Goal: Transaction & Acquisition: Purchase product/service

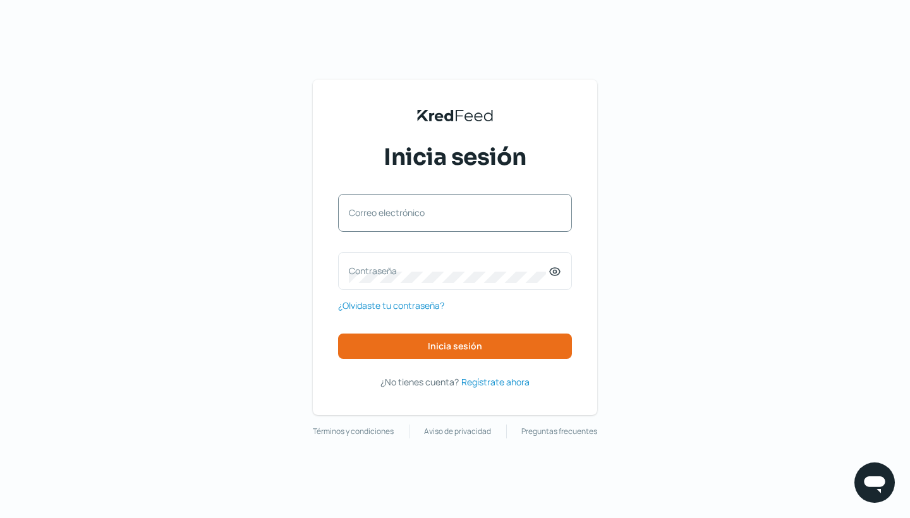
click at [413, 210] on label "Correo electrónico" at bounding box center [449, 213] width 200 height 12
click at [413, 214] on input "Correo electrónico" at bounding box center [455, 219] width 212 height 11
type input "[PERSON_NAME][EMAIL_ADDRESS][PERSON_NAME][DOMAIN_NAME]"
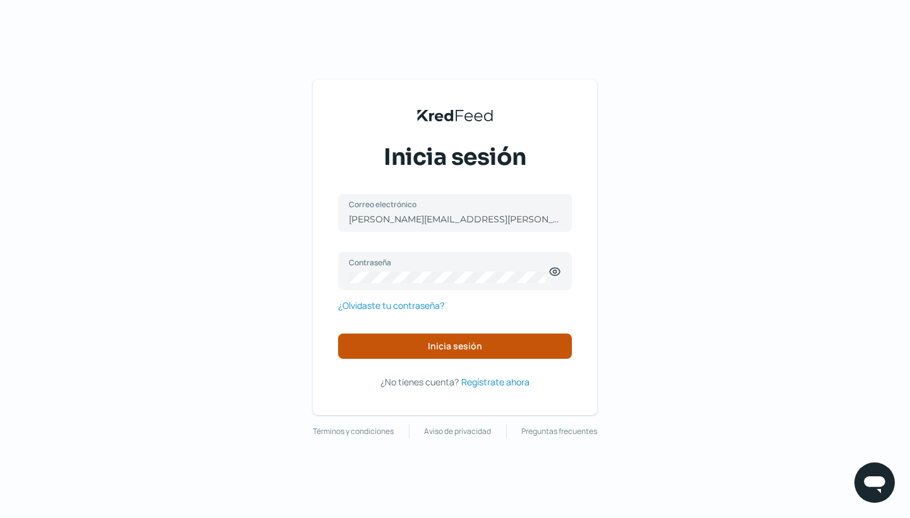
click at [418, 348] on button "Inicia sesión" at bounding box center [455, 346] width 234 height 25
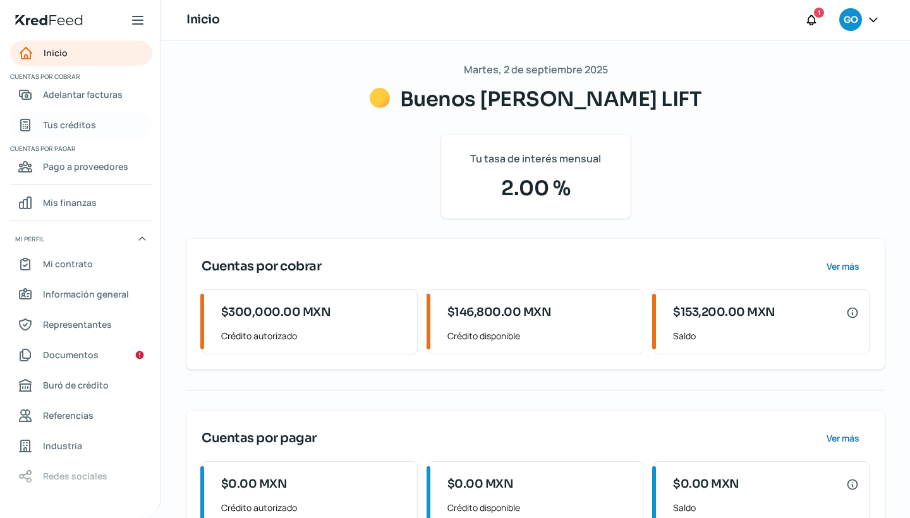
click at [93, 126] on span "Tus créditos" at bounding box center [69, 125] width 53 height 16
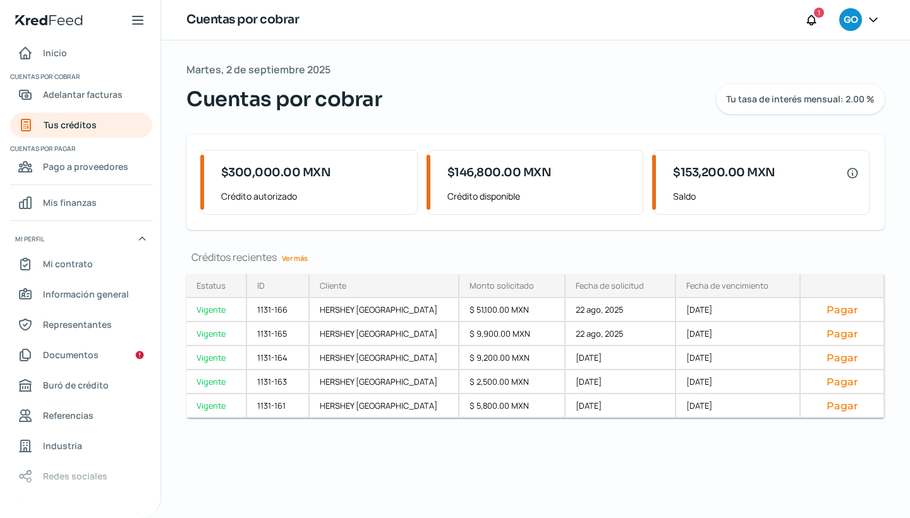
click at [304, 263] on link "Ver más" at bounding box center [295, 258] width 36 height 20
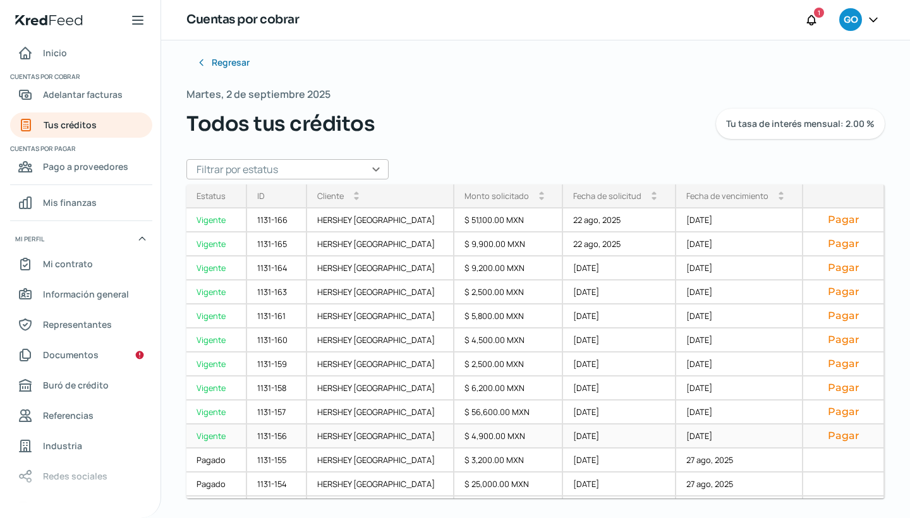
click at [492, 434] on div "$ 4,900.00 MXN" at bounding box center [508, 437] width 109 height 24
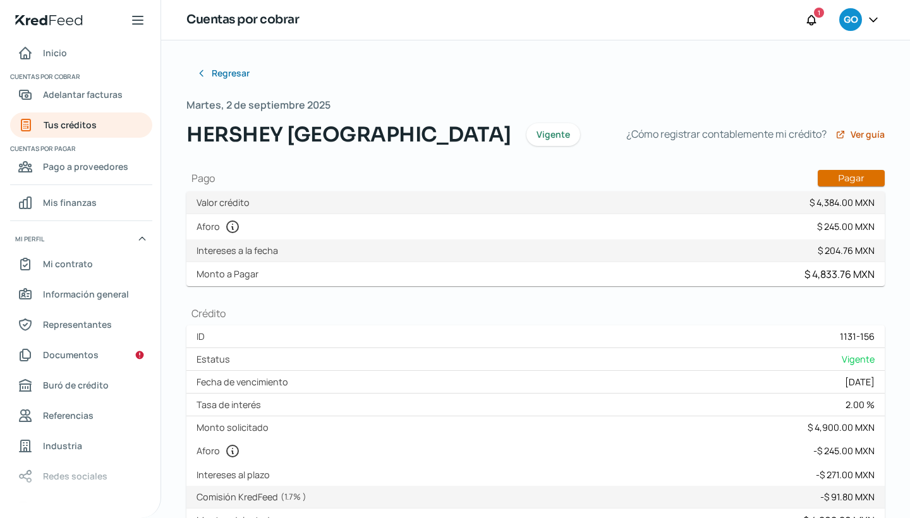
click at [847, 181] on button "Pagar" at bounding box center [851, 178] width 67 height 16
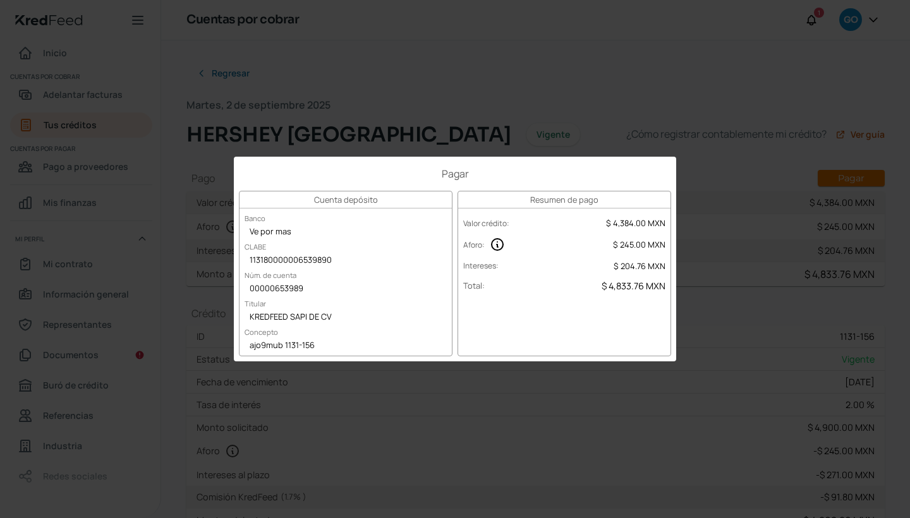
click at [249, 348] on div "ajo9mub 1131-156" at bounding box center [346, 346] width 212 height 19
click at [480, 95] on div "Pagar Cuenta depósito Banco Ve por mas [PERSON_NAME] 113180000006539890 Núm. de…" at bounding box center [455, 259] width 910 height 518
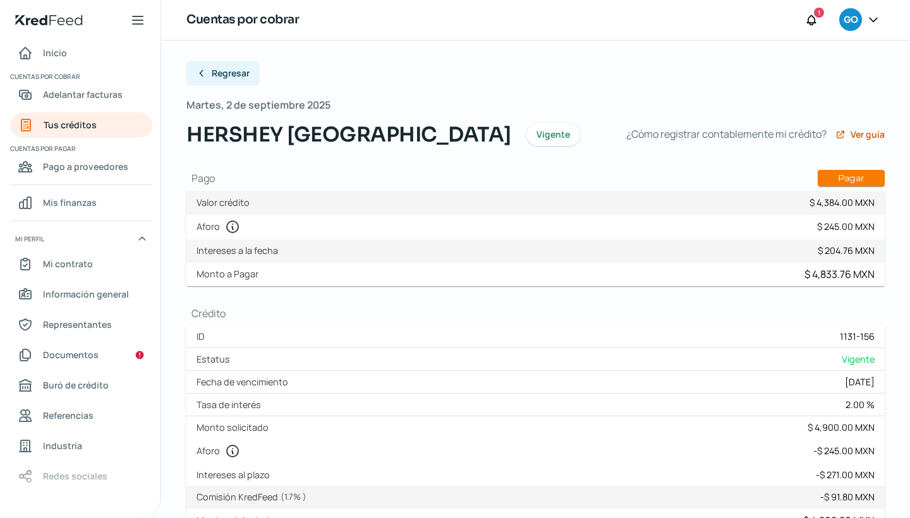
click at [238, 71] on span "Regresar" at bounding box center [231, 73] width 38 height 9
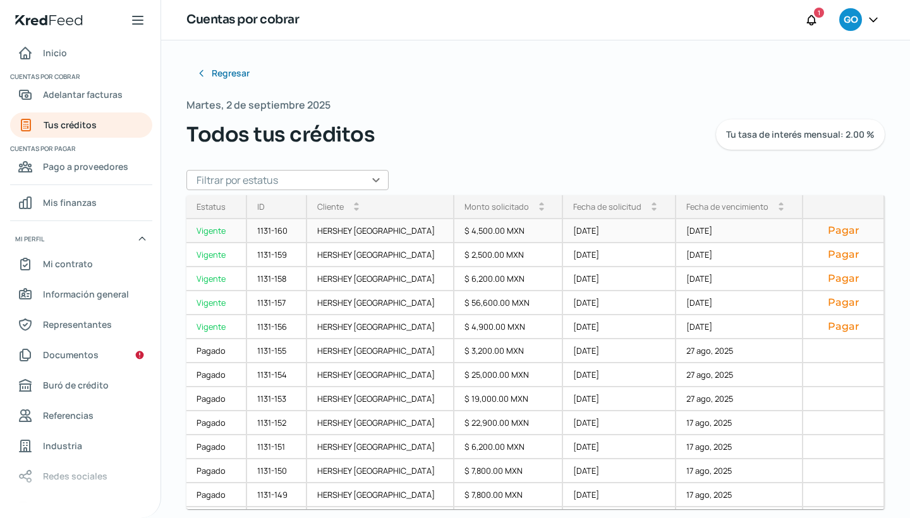
scroll to position [131, 0]
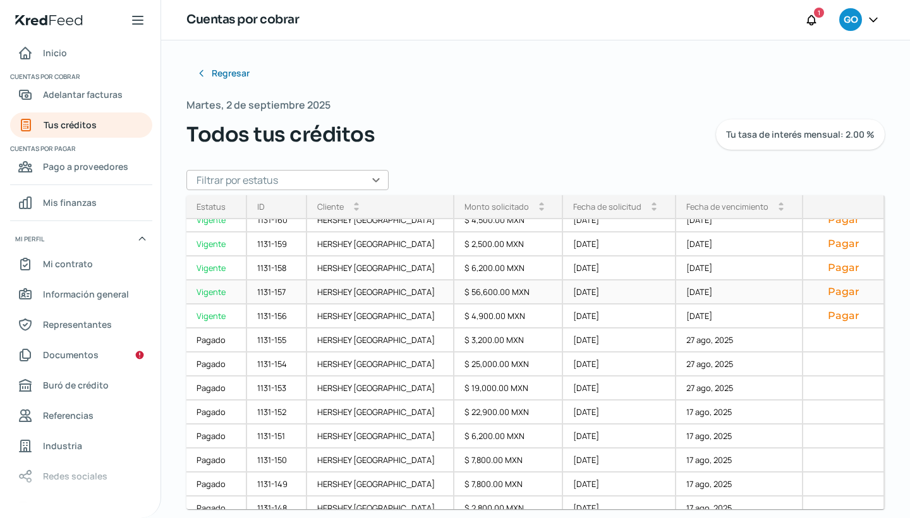
click at [454, 294] on div "$ 56,600.00 MXN" at bounding box center [508, 293] width 109 height 24
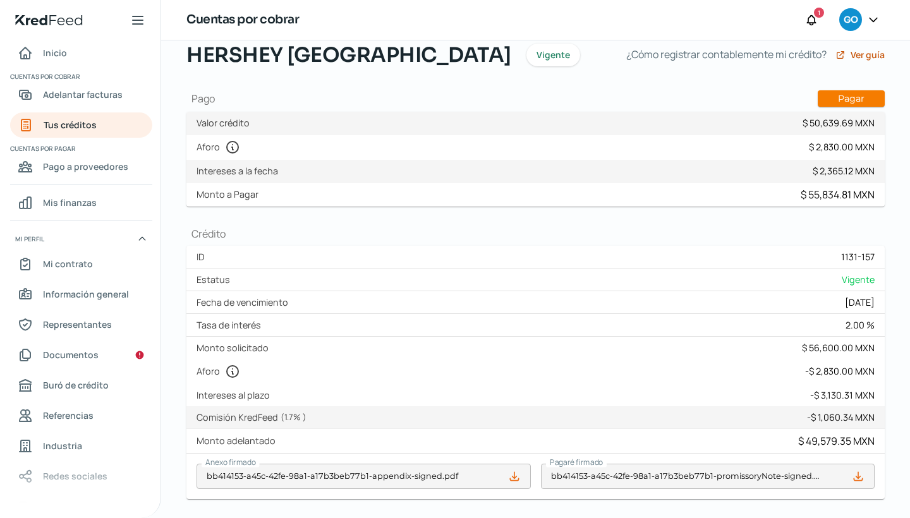
scroll to position [63, 0]
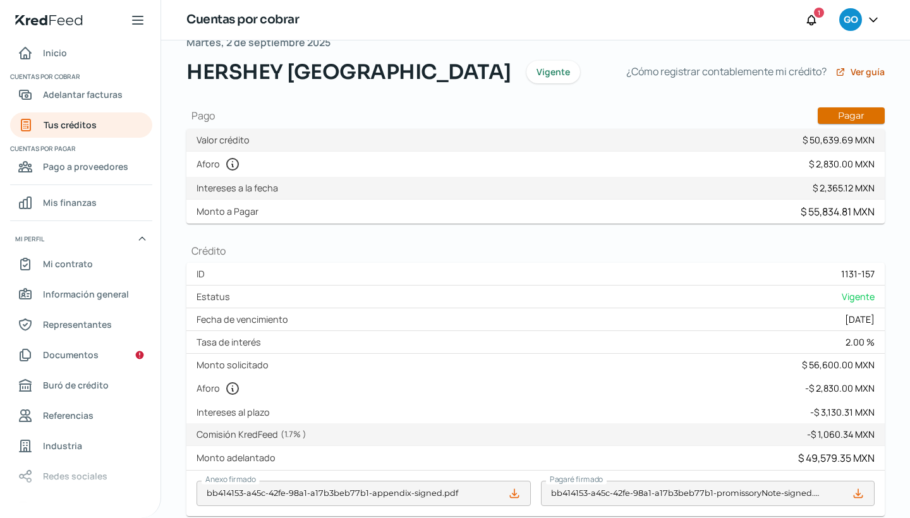
click at [845, 112] on button "Pagar" at bounding box center [851, 115] width 67 height 16
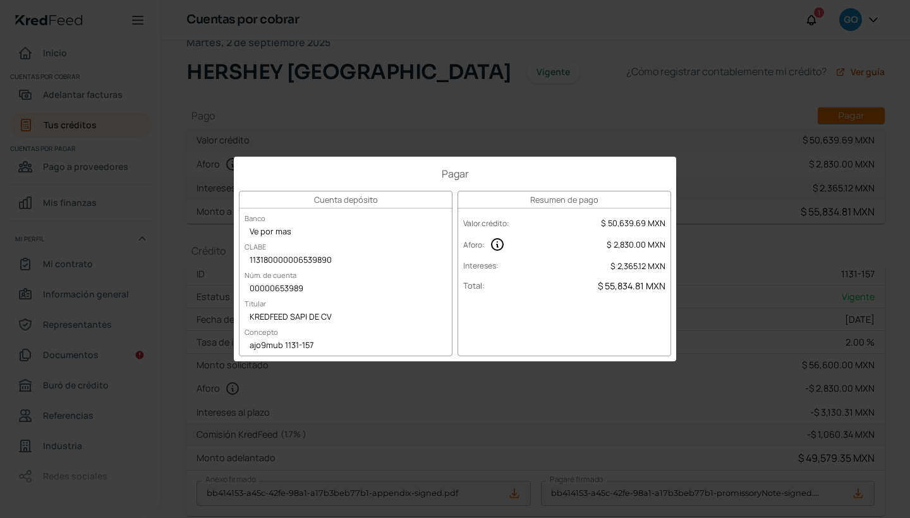
click at [318, 346] on div "ajo9mub 1131-157" at bounding box center [346, 346] width 212 height 19
click at [609, 102] on div "Pagar Cuenta depósito Banco Ve por mas [PERSON_NAME] 113180000006539890 Núm. de…" at bounding box center [455, 259] width 910 height 518
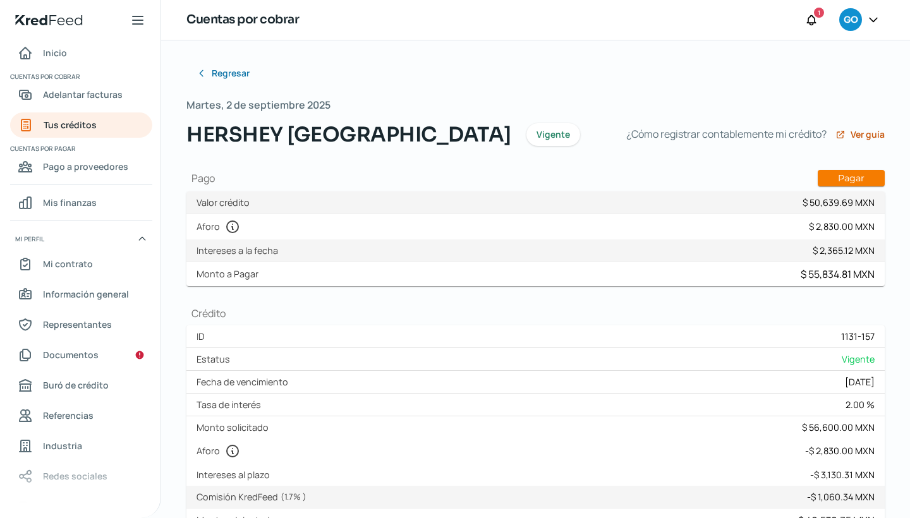
scroll to position [0, 0]
click at [228, 78] on span "Regresar" at bounding box center [231, 73] width 38 height 9
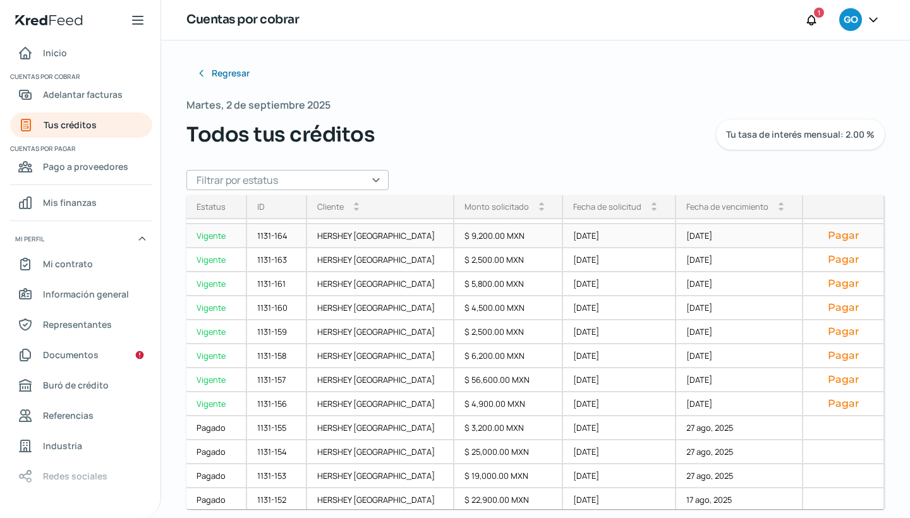
scroll to position [44, 0]
click at [462, 355] on div "$ 6,200.00 MXN" at bounding box center [508, 356] width 109 height 24
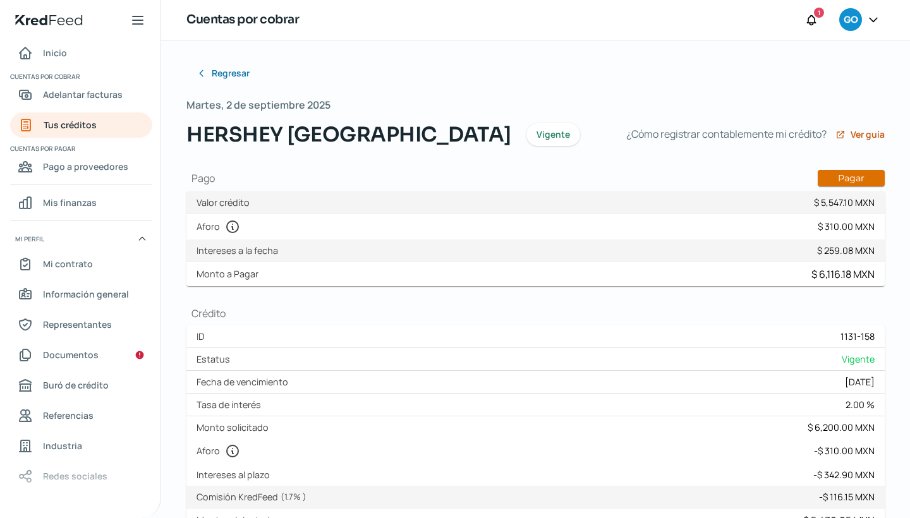
click at [849, 181] on button "Pagar" at bounding box center [851, 178] width 67 height 16
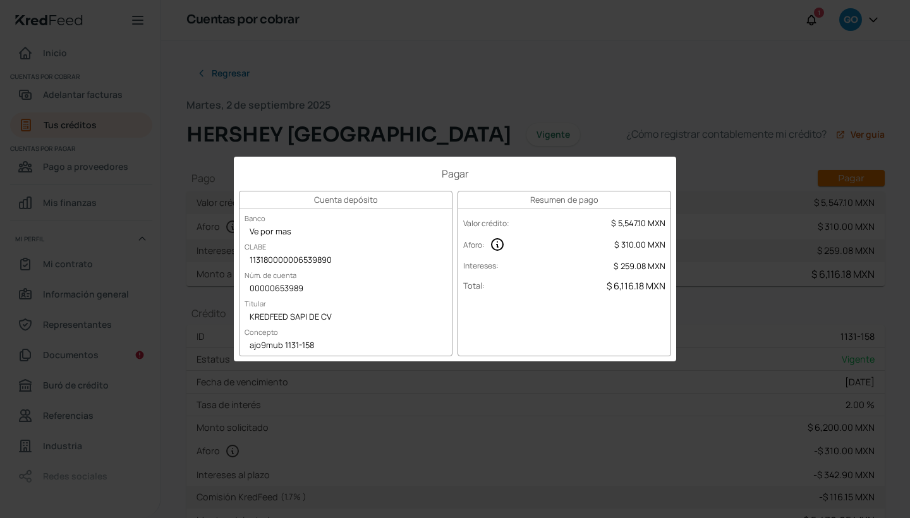
click at [315, 345] on div "ajo9mub 1131-158" at bounding box center [346, 346] width 212 height 19
click at [471, 111] on div "Pagar Cuenta depósito Banco Ve por mas [PERSON_NAME] 113180000006539890 Núm. de…" at bounding box center [455, 259] width 910 height 518
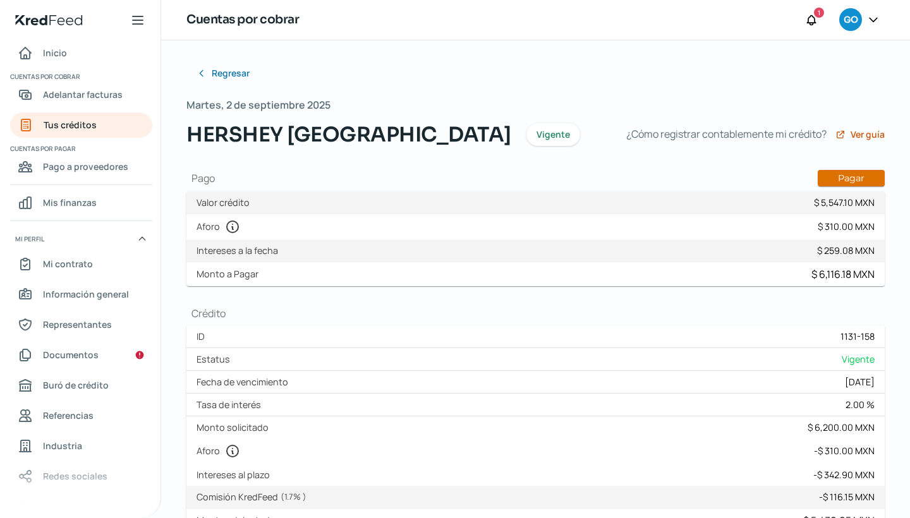
click at [853, 173] on button "Pagar" at bounding box center [851, 178] width 67 height 16
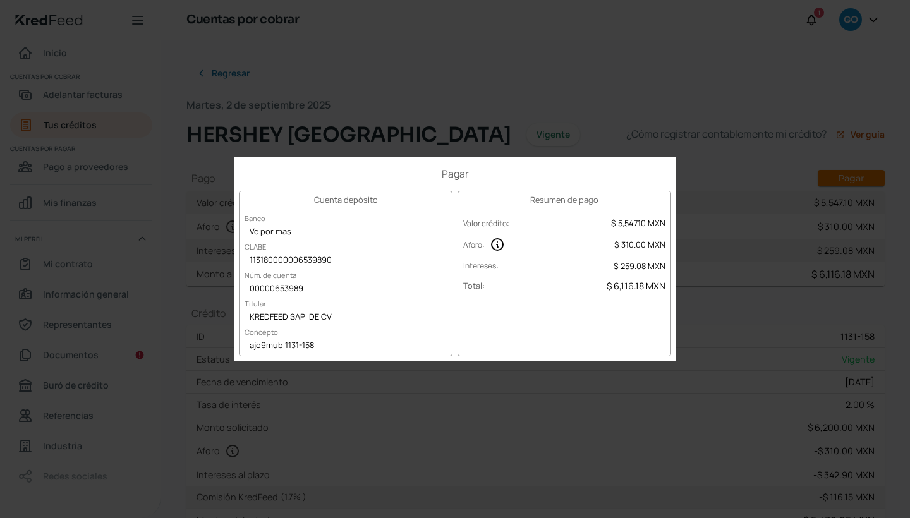
click at [313, 346] on div "ajo9mub 1131-158" at bounding box center [346, 346] width 212 height 19
click at [666, 73] on div "Pagar Cuenta depósito Banco Ve por mas [PERSON_NAME] 113180000006539890 Núm. de…" at bounding box center [455, 259] width 910 height 518
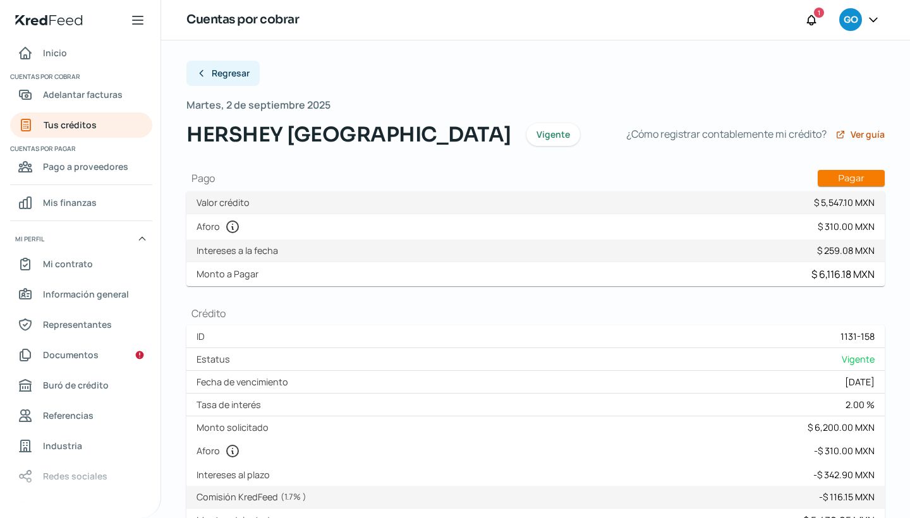
click at [245, 72] on span "Regresar" at bounding box center [231, 73] width 38 height 9
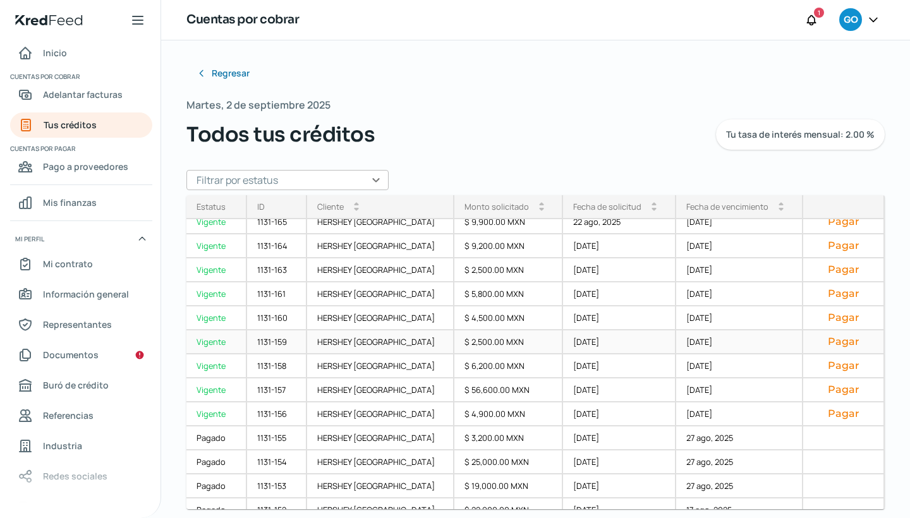
scroll to position [34, 0]
click at [472, 340] on div "$ 2,500.00 MXN" at bounding box center [508, 341] width 109 height 24
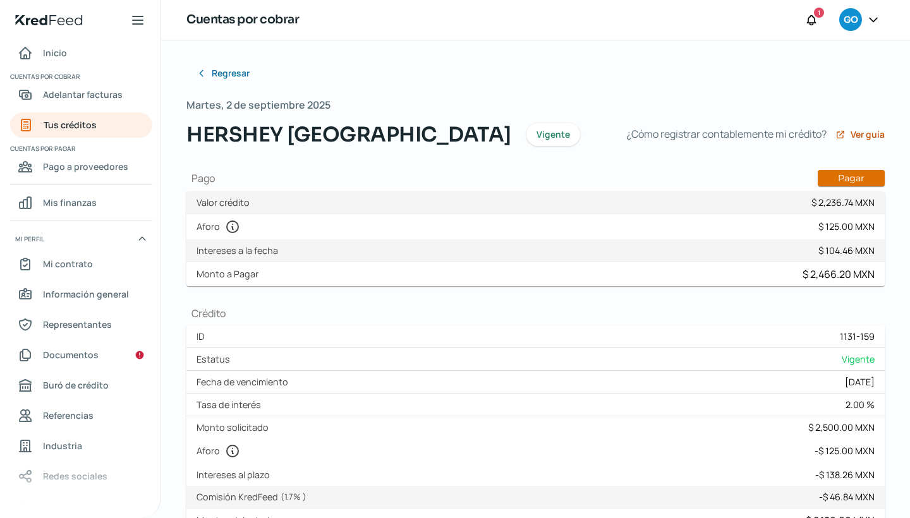
click at [841, 177] on button "Pagar" at bounding box center [851, 178] width 67 height 16
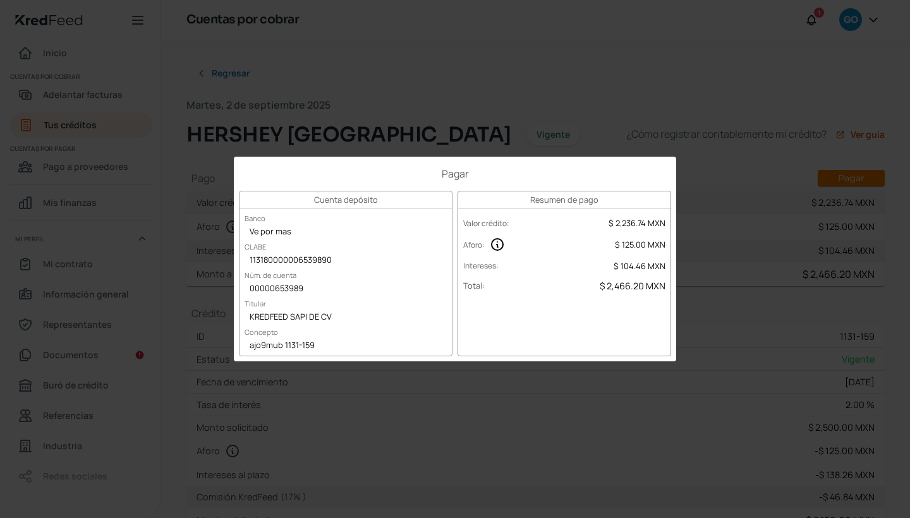
click at [315, 343] on div "ajo9mub 1131-159" at bounding box center [346, 346] width 212 height 19
click at [512, 130] on div "Pagar Cuenta depósito Banco Ve por mas [PERSON_NAME] 113180000006539890 Núm. de…" at bounding box center [455, 259] width 910 height 518
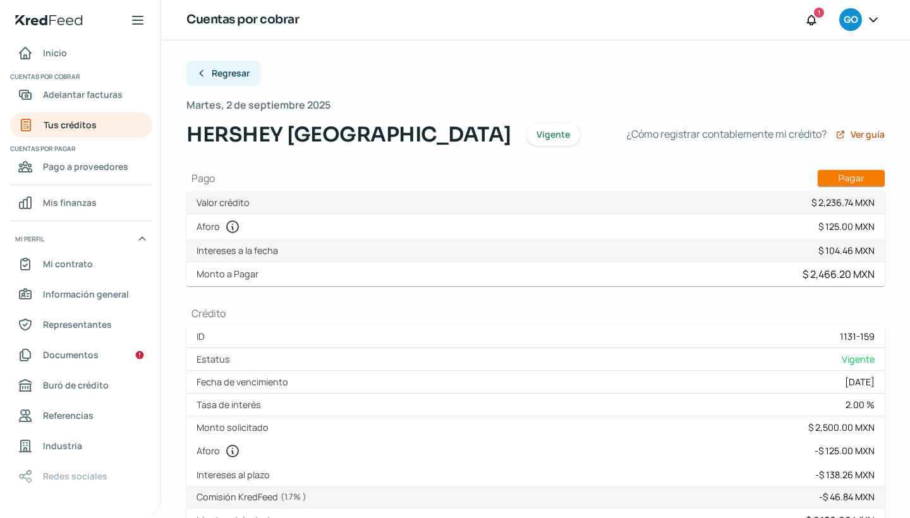
click at [246, 74] on span "Regresar" at bounding box center [231, 73] width 38 height 9
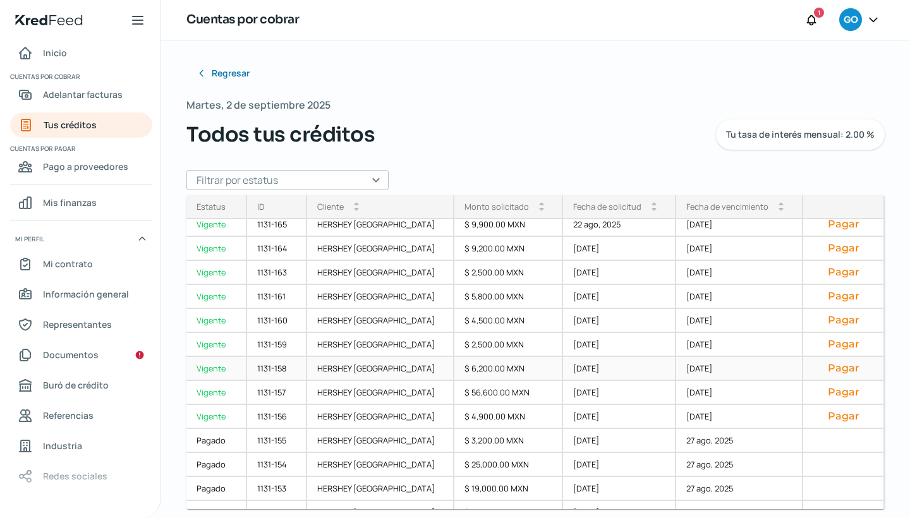
scroll to position [34, 0]
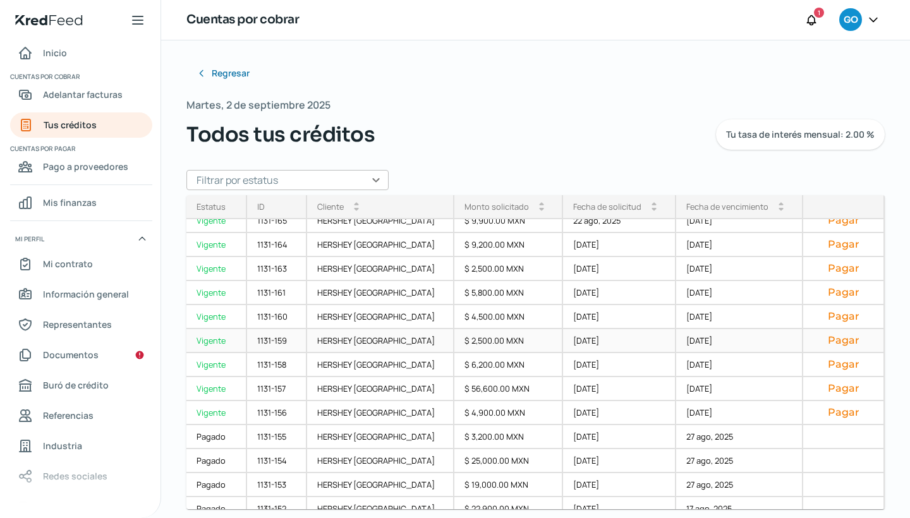
click at [467, 342] on div "$ 2,500.00 MXN" at bounding box center [508, 341] width 109 height 24
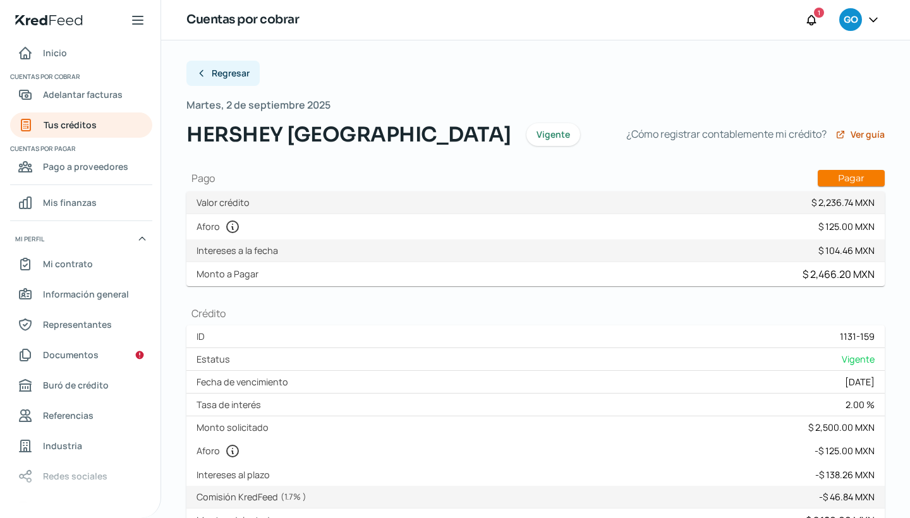
click at [240, 80] on button "Regresar" at bounding box center [222, 73] width 73 height 25
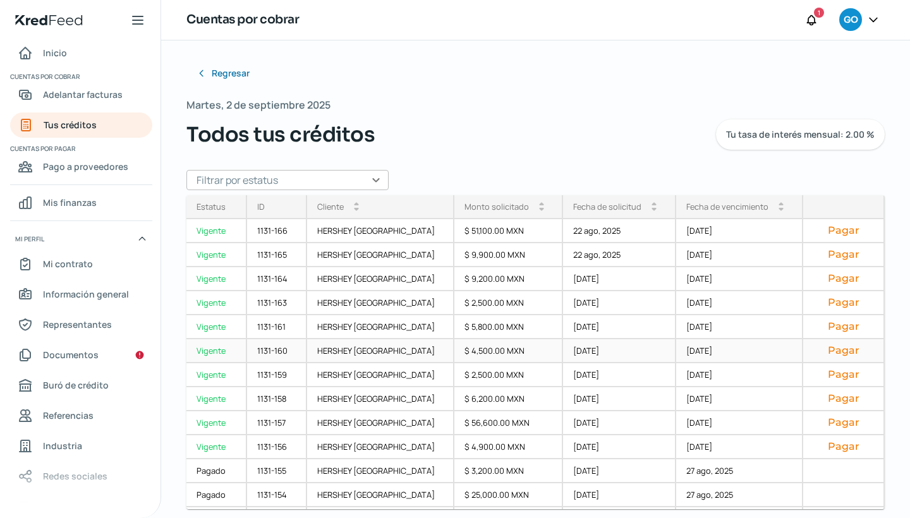
click at [466, 350] on div "$ 4,500.00 MXN" at bounding box center [508, 351] width 109 height 24
